Goal: Information Seeking & Learning: Learn about a topic

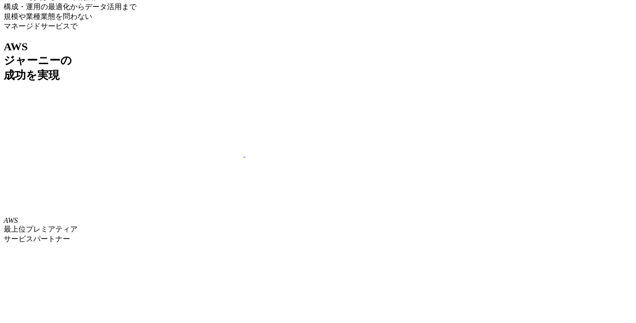
scroll to position [1636, 0]
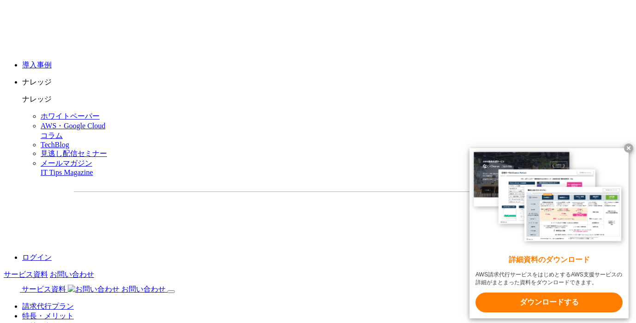
scroll to position [1385, 0]
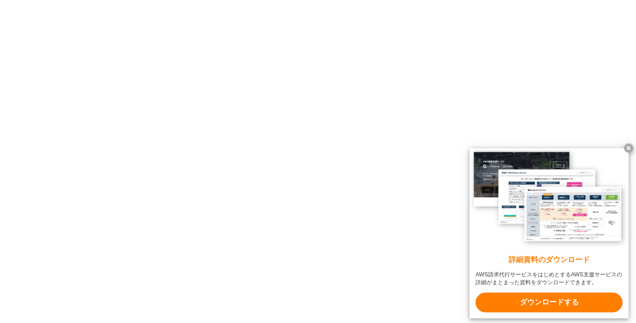
click at [630, 146] on x-t at bounding box center [628, 148] width 9 height 9
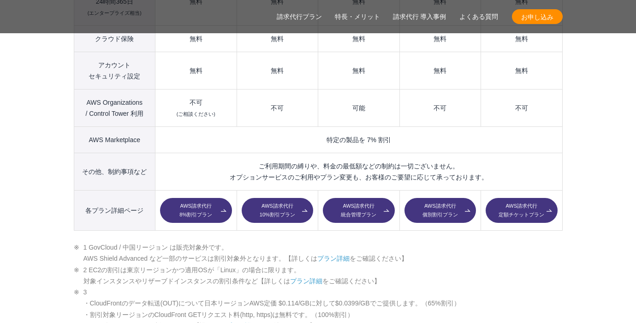
click at [51, 203] on section "AWS請求代行サービスのプラン 多様なニーズに対応したオススメのプラン プラン名 AWS請求代行 8 %割引 プラン AWS請求代行 10 %割引 プラン A…" at bounding box center [318, 314] width 636 height 1540
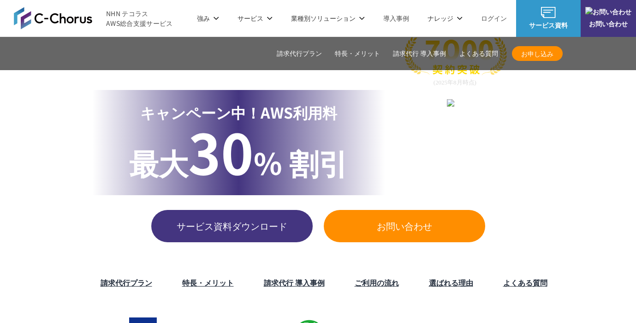
scroll to position [0, 0]
